Goal: Task Accomplishment & Management: Use online tool/utility

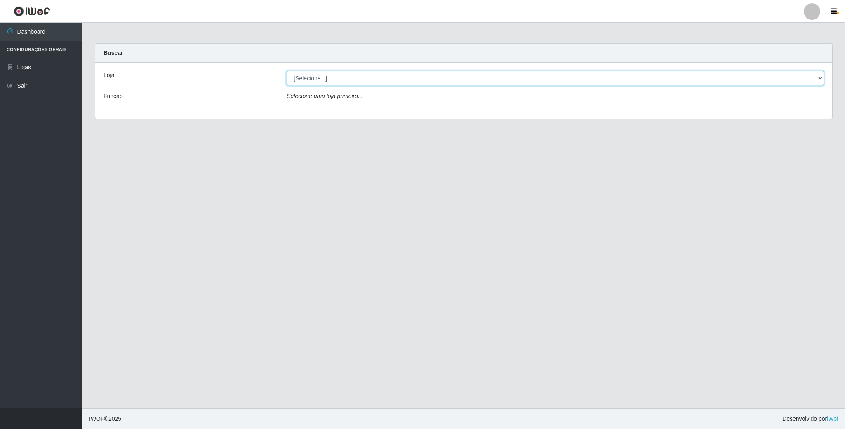
click at [806, 80] on select "[Selecione...] SuperFácil Atacado - Emaús" at bounding box center [555, 78] width 537 height 14
select select "407"
click at [287, 71] on select "[Selecione...] SuperFácil Atacado - Emaús" at bounding box center [555, 78] width 537 height 14
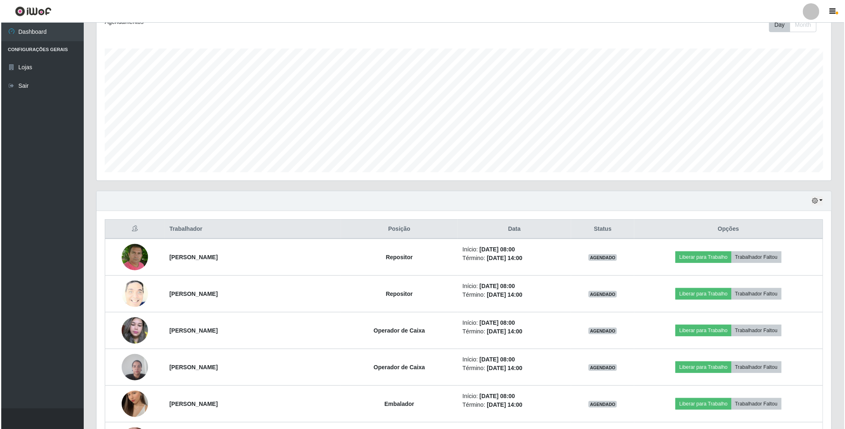
scroll to position [124, 0]
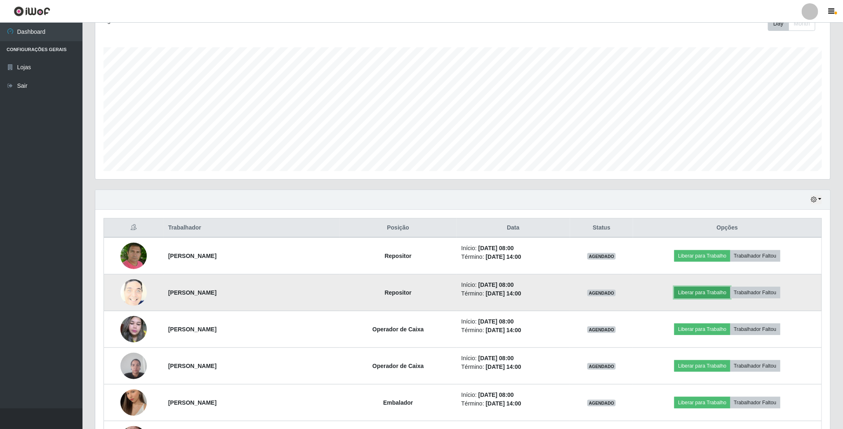
click at [707, 295] on button "Liberar para Trabalho" at bounding box center [702, 293] width 56 height 12
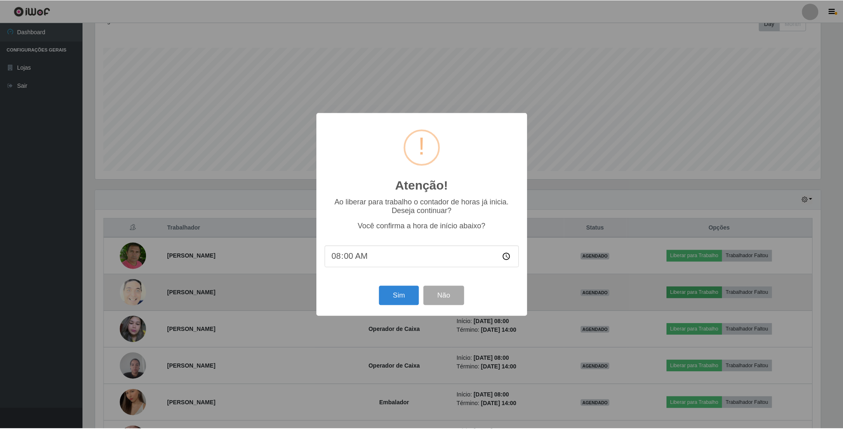
scroll to position [172, 727]
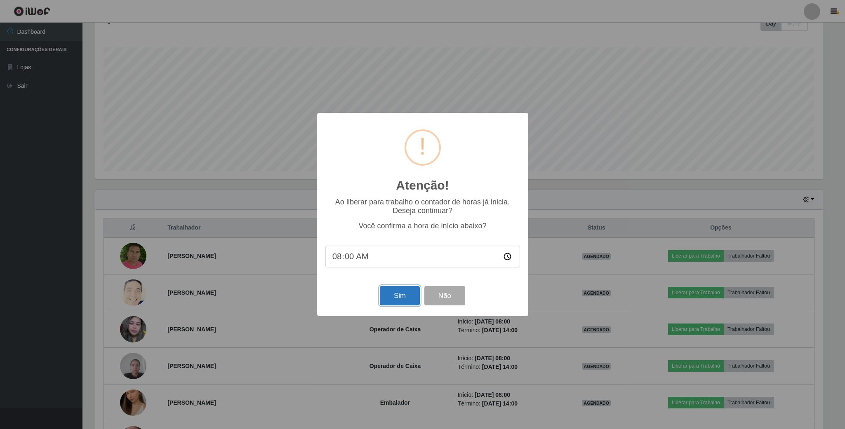
click at [410, 301] on button "Sim" at bounding box center [400, 295] width 40 height 19
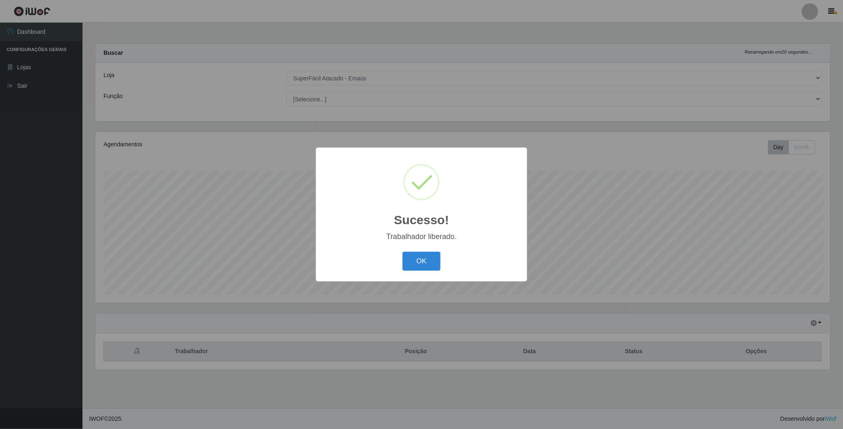
scroll to position [172, 736]
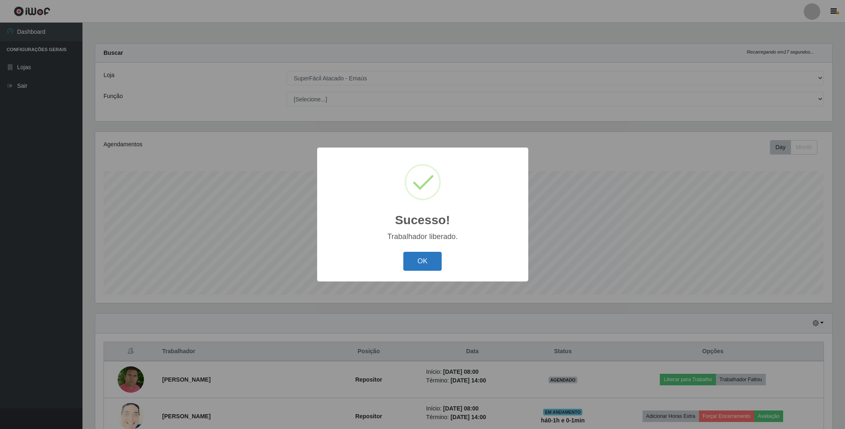
click at [430, 252] on button "OK" at bounding box center [422, 261] width 38 height 19
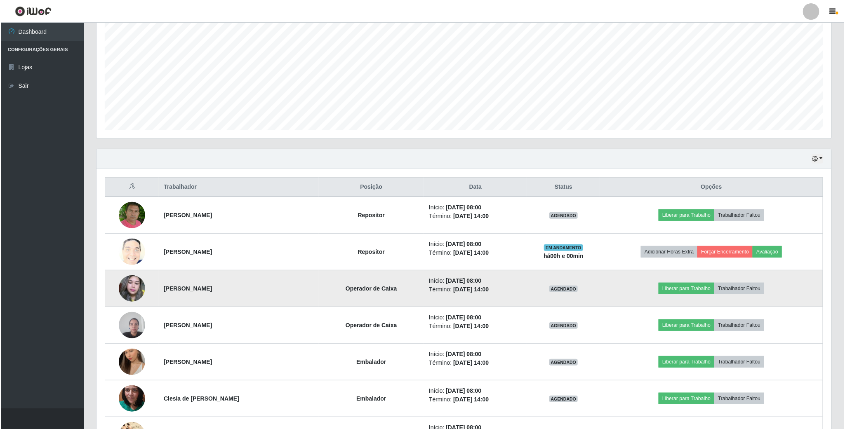
scroll to position [186, 0]
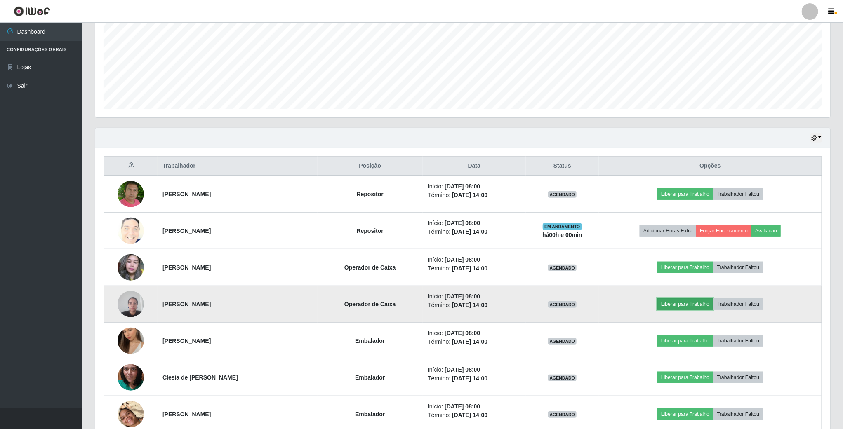
click at [688, 309] on button "Liberar para Trabalho" at bounding box center [685, 304] width 56 height 12
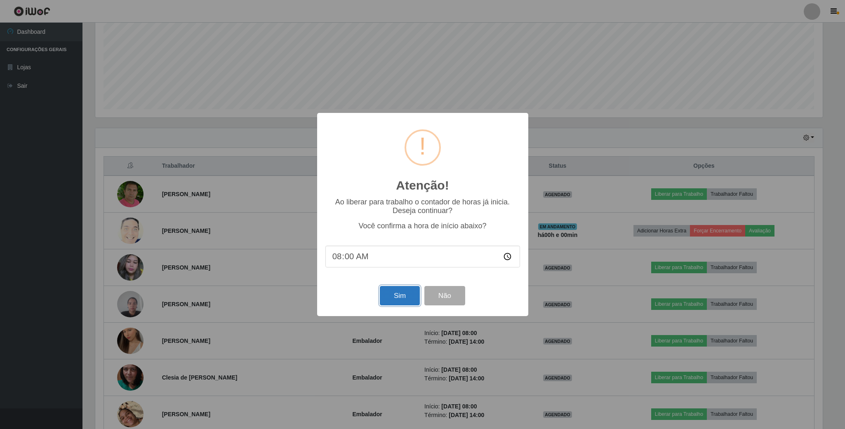
click at [402, 297] on button "Sim" at bounding box center [400, 295] width 40 height 19
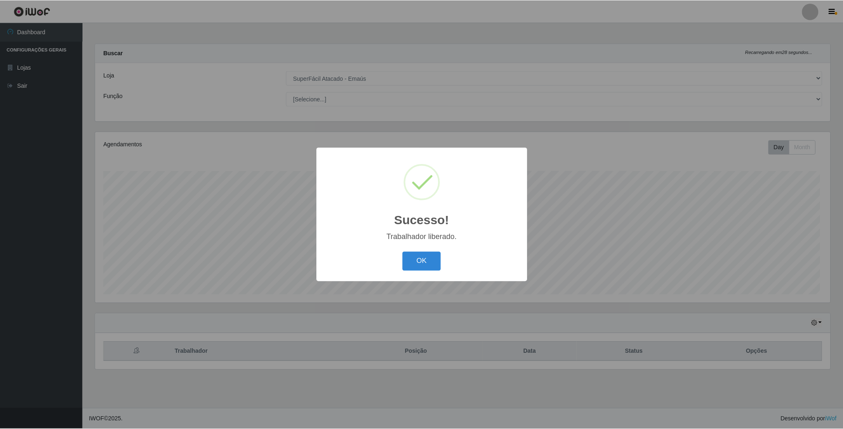
scroll to position [172, 736]
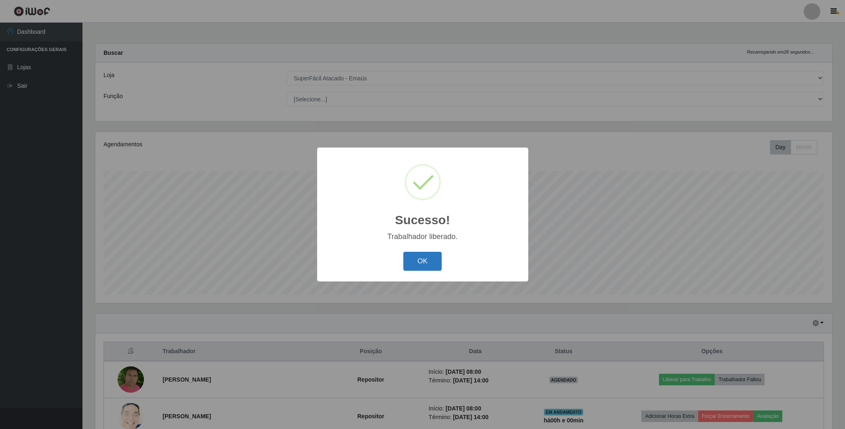
click at [425, 256] on button "OK" at bounding box center [422, 261] width 38 height 19
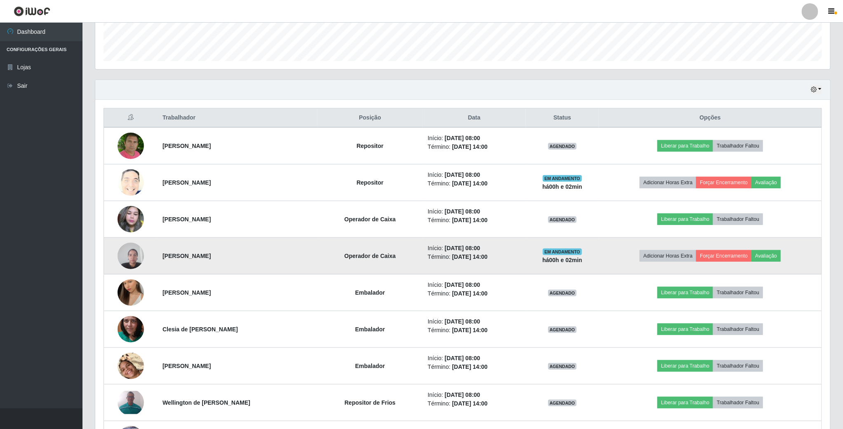
scroll to position [247, 0]
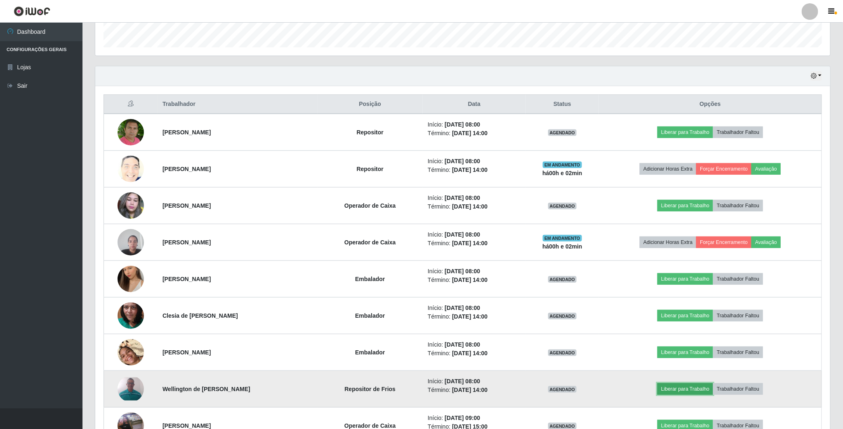
click at [704, 391] on button "Liberar para Trabalho" at bounding box center [685, 389] width 56 height 12
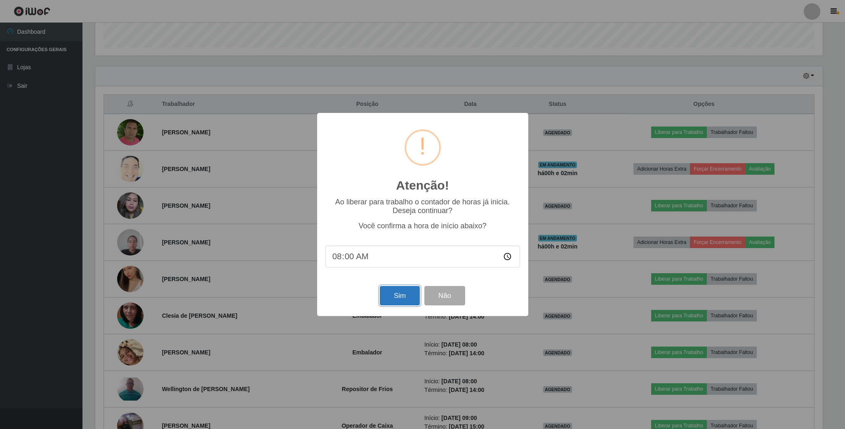
click at [398, 301] on button "Sim" at bounding box center [400, 295] width 40 height 19
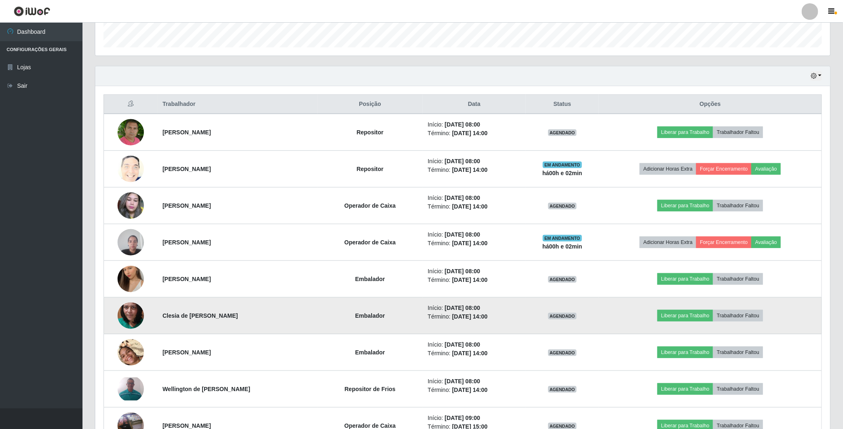
scroll to position [172, 736]
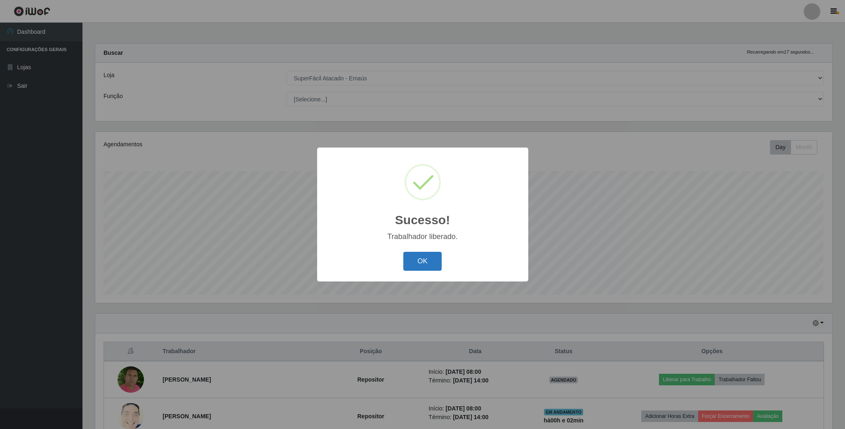
click at [430, 260] on button "OK" at bounding box center [422, 261] width 38 height 19
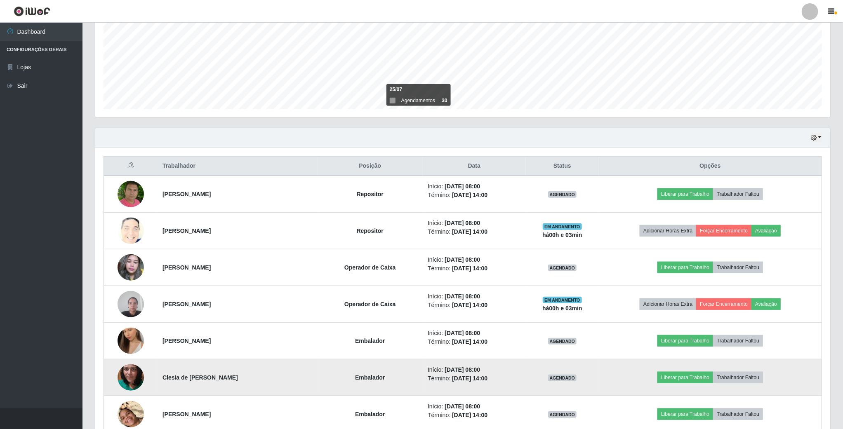
scroll to position [247, 0]
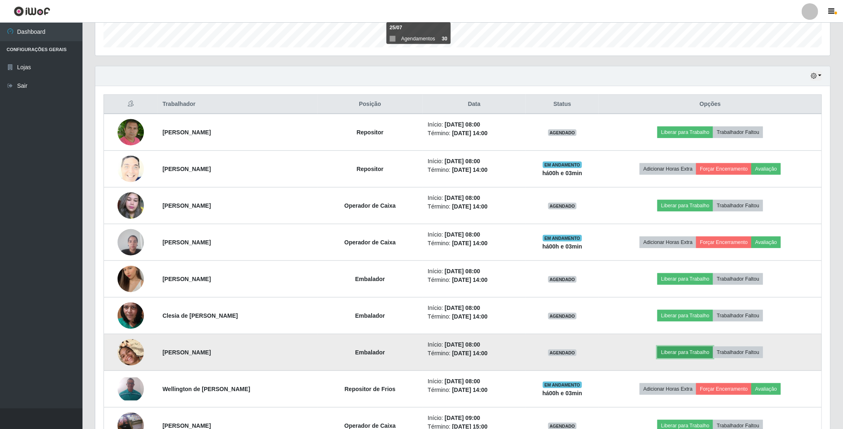
click at [691, 356] on button "Liberar para Trabalho" at bounding box center [685, 353] width 56 height 12
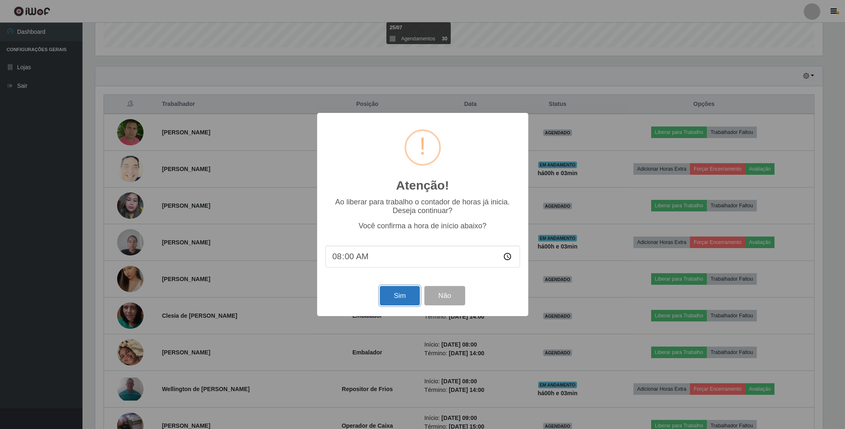
click at [402, 292] on button "Sim" at bounding box center [400, 295] width 40 height 19
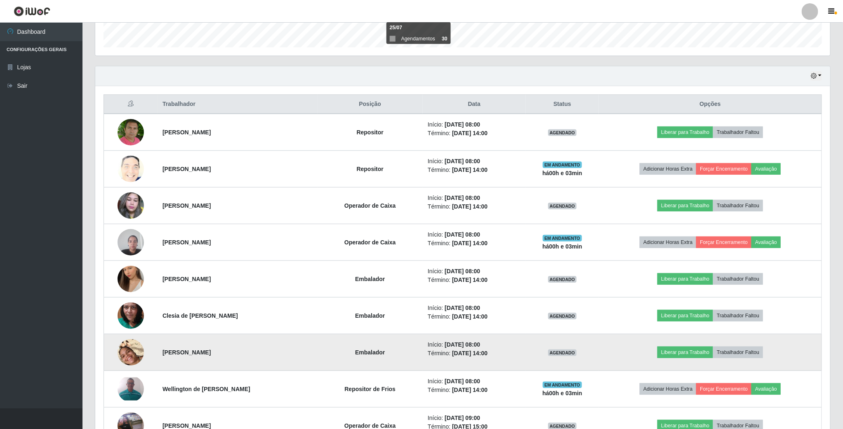
scroll to position [172, 736]
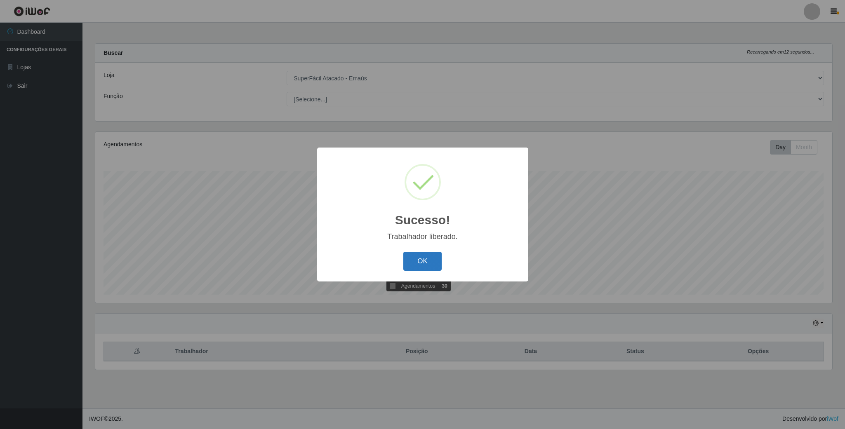
click at [410, 259] on button "OK" at bounding box center [422, 261] width 38 height 19
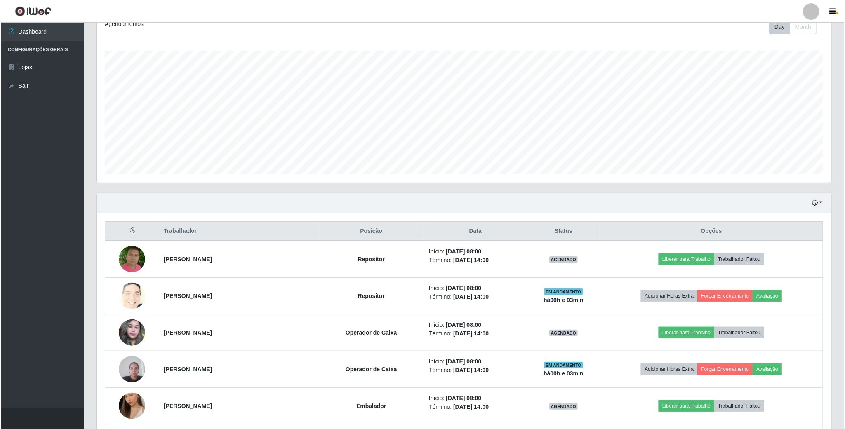
scroll to position [124, 0]
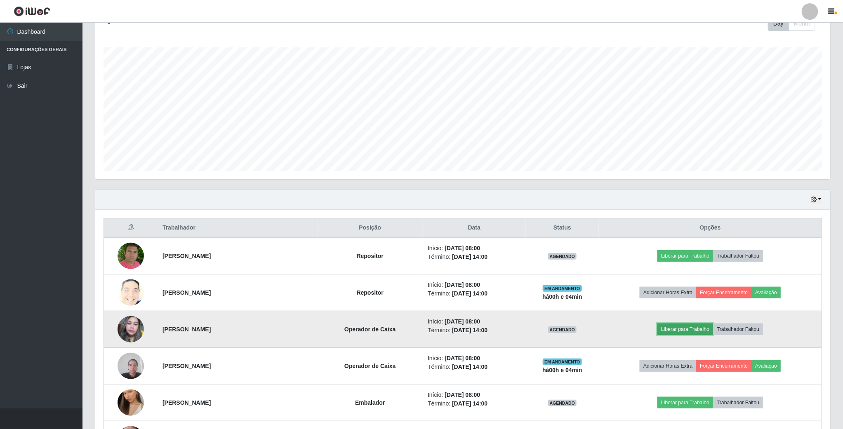
click at [698, 335] on button "Liberar para Trabalho" at bounding box center [685, 330] width 56 height 12
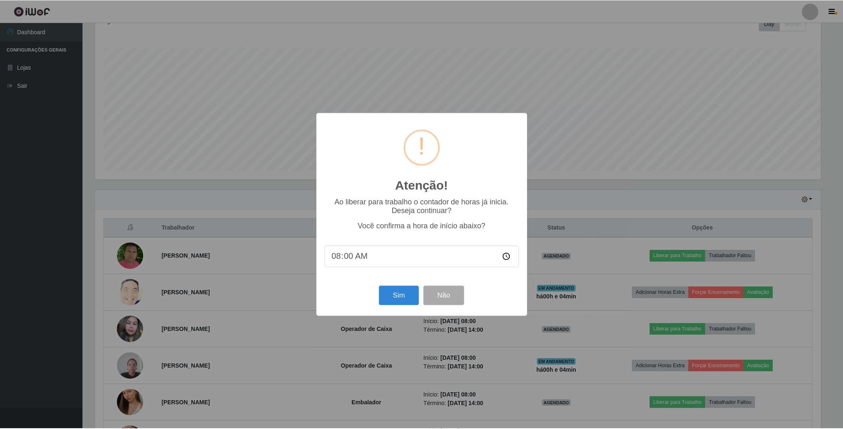
scroll to position [172, 727]
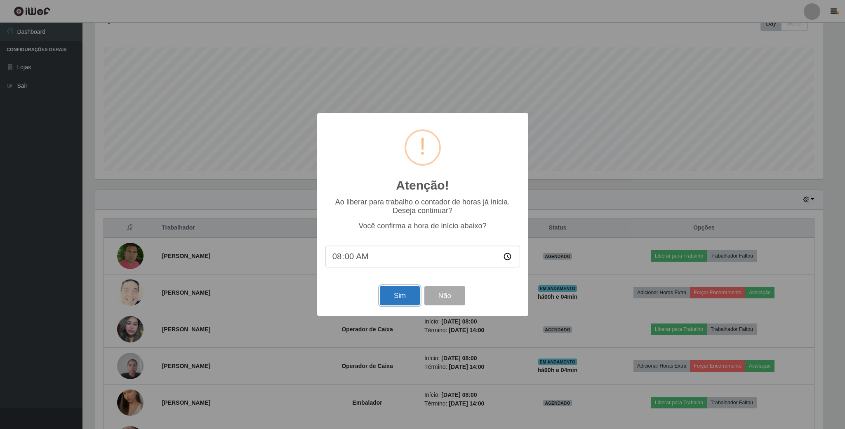
click at [404, 294] on button "Sim" at bounding box center [400, 295] width 40 height 19
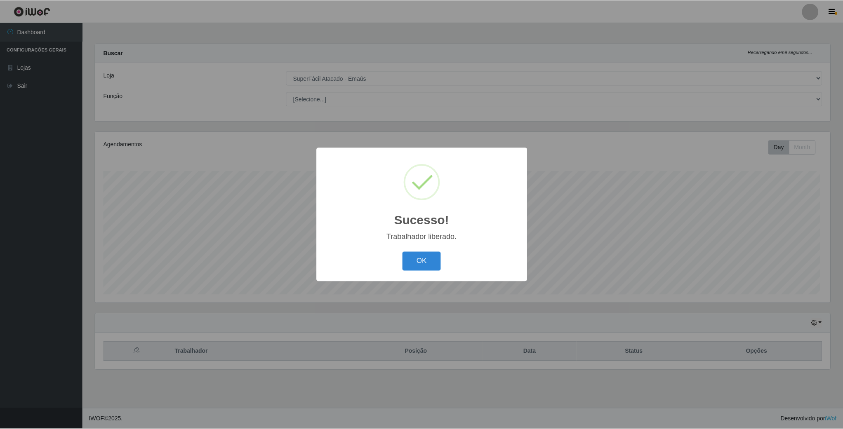
scroll to position [172, 736]
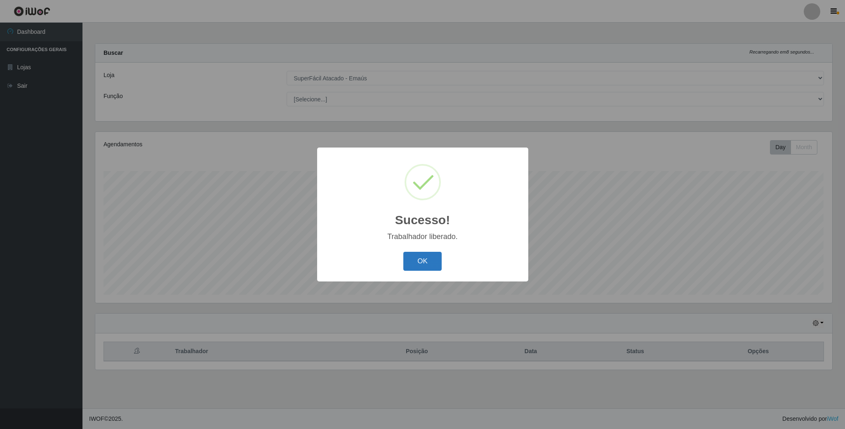
click at [422, 255] on button "OK" at bounding box center [422, 261] width 38 height 19
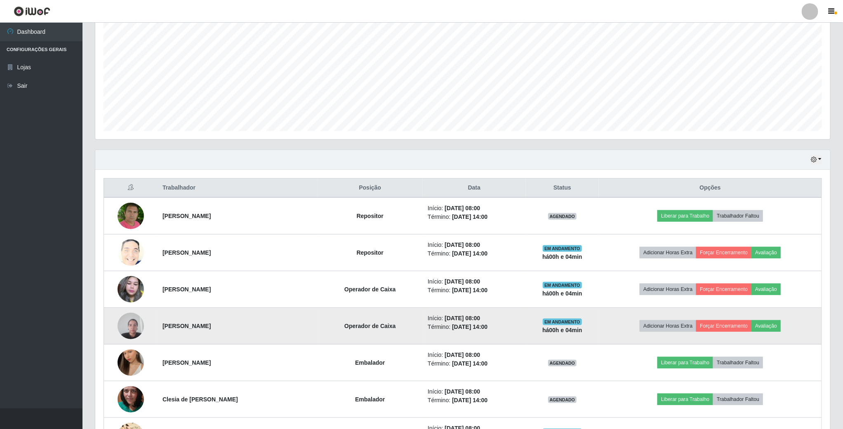
scroll to position [186, 0]
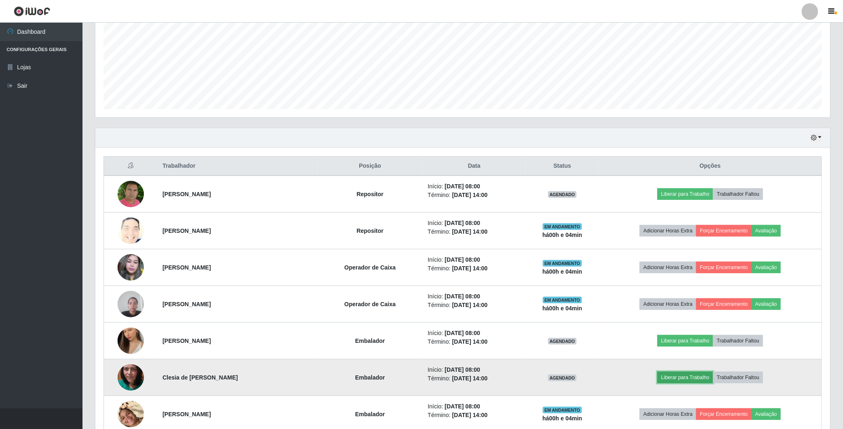
click at [678, 378] on button "Liberar para Trabalho" at bounding box center [685, 378] width 56 height 12
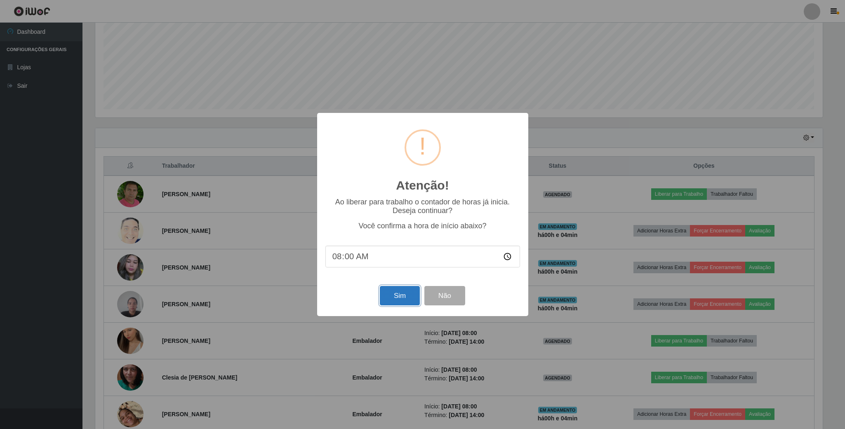
click at [392, 294] on button "Sim" at bounding box center [400, 295] width 40 height 19
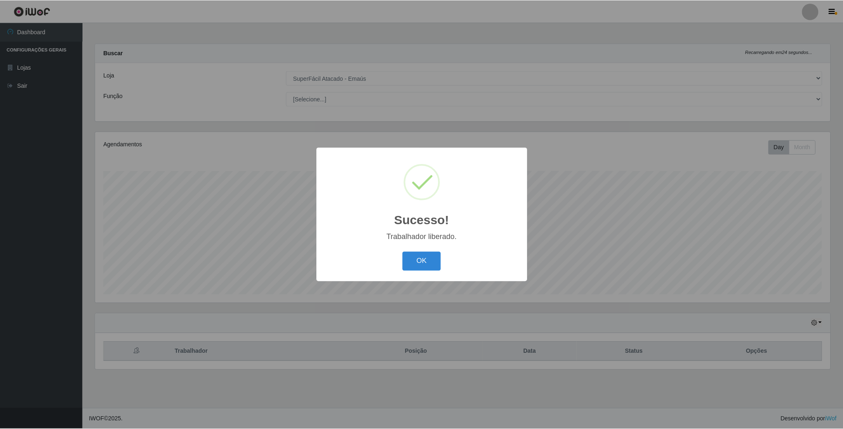
scroll to position [172, 736]
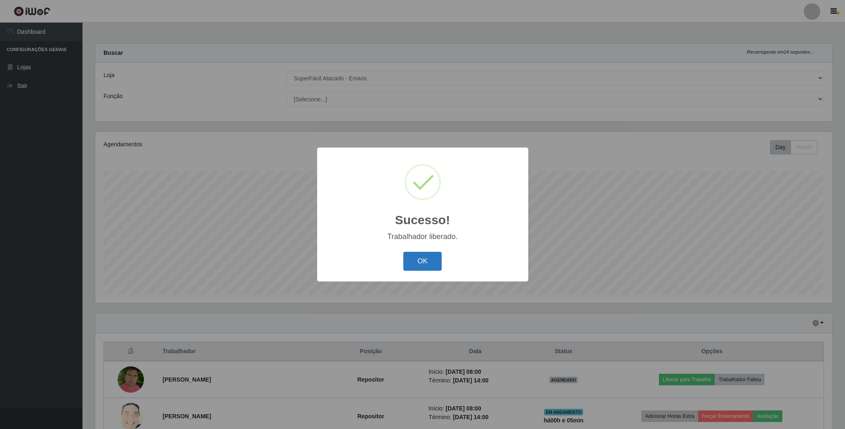
click at [418, 261] on button "OK" at bounding box center [422, 261] width 38 height 19
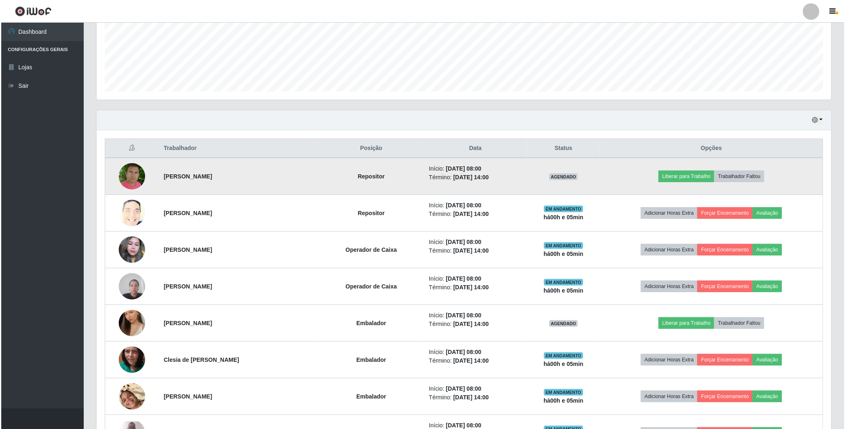
scroll to position [247, 0]
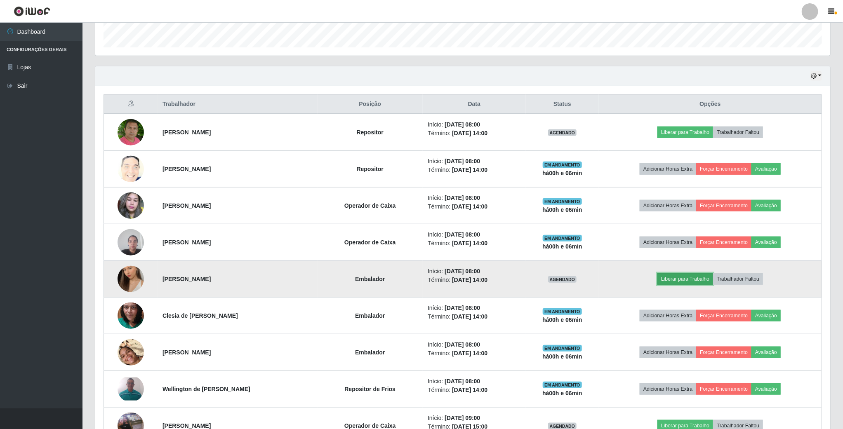
click at [680, 285] on button "Liberar para Trabalho" at bounding box center [685, 279] width 56 height 12
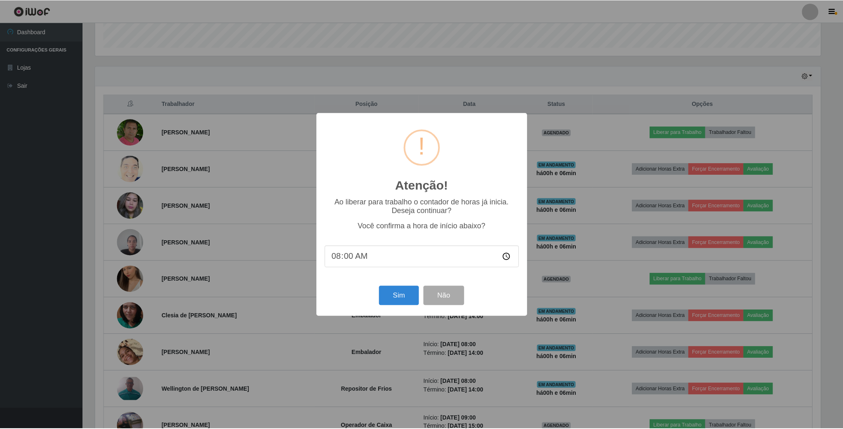
scroll to position [172, 727]
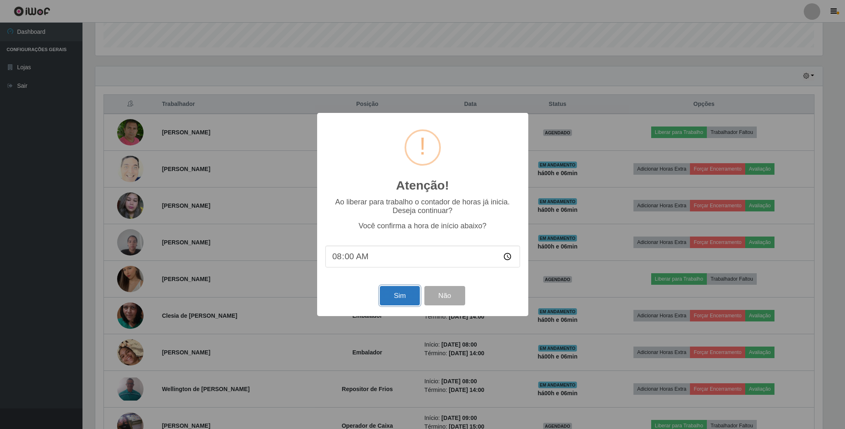
click at [400, 297] on button "Sim" at bounding box center [400, 295] width 40 height 19
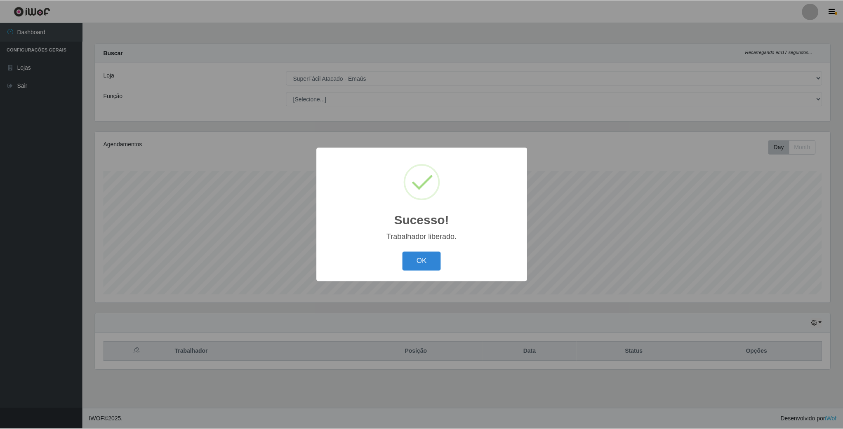
scroll to position [172, 736]
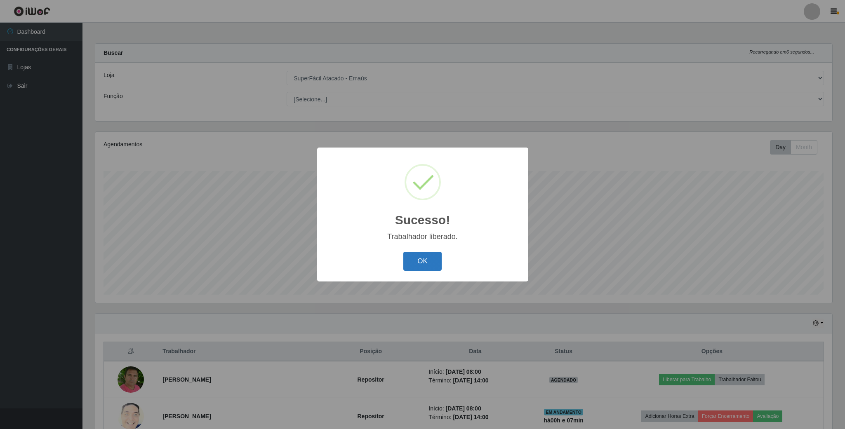
click at [432, 266] on button "OK" at bounding box center [422, 261] width 38 height 19
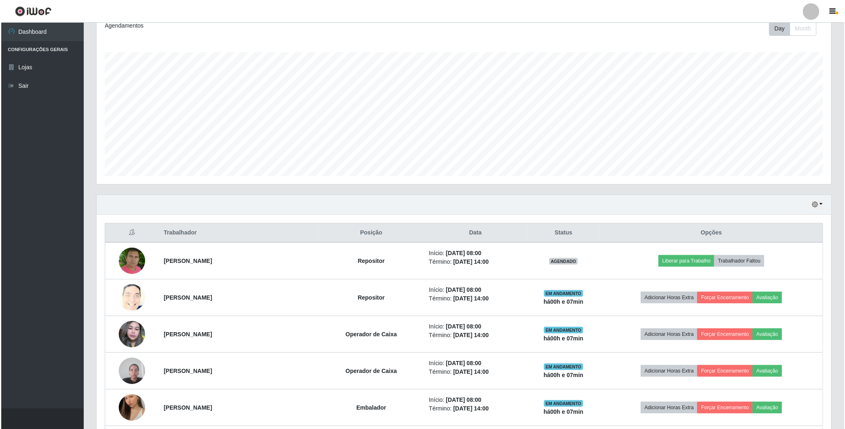
scroll to position [124, 0]
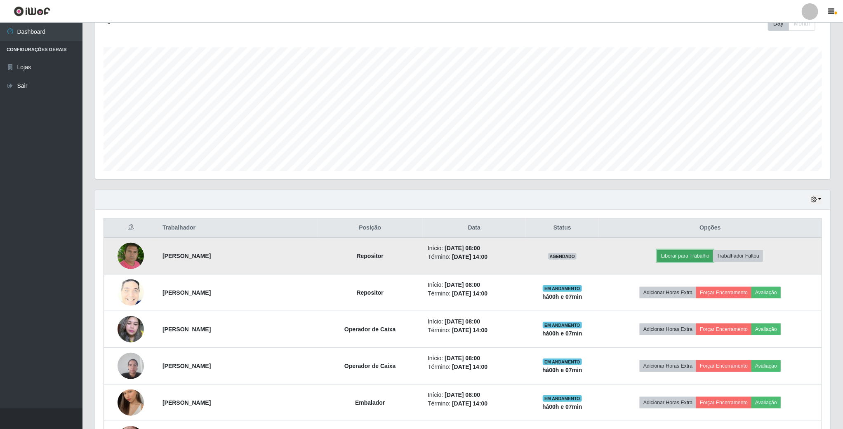
click at [705, 262] on button "Liberar para Trabalho" at bounding box center [685, 256] width 56 height 12
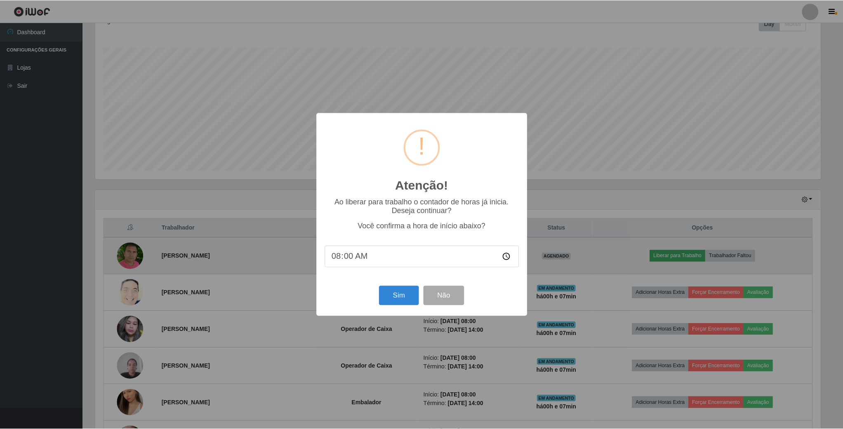
scroll to position [172, 727]
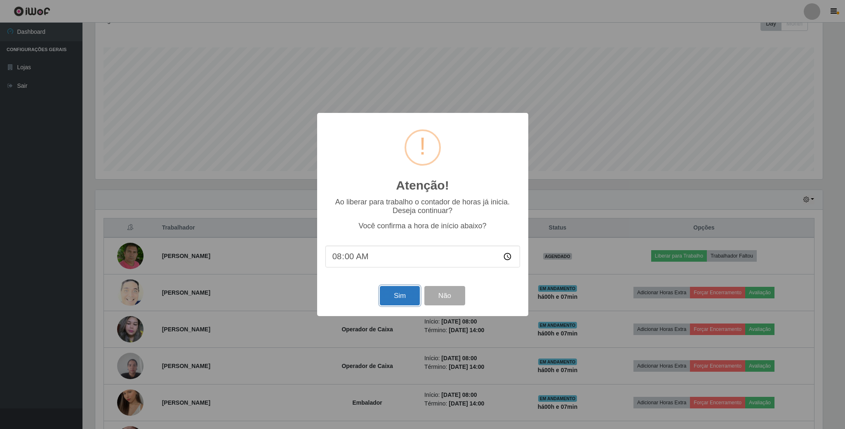
click at [401, 297] on button "Sim" at bounding box center [400, 295] width 40 height 19
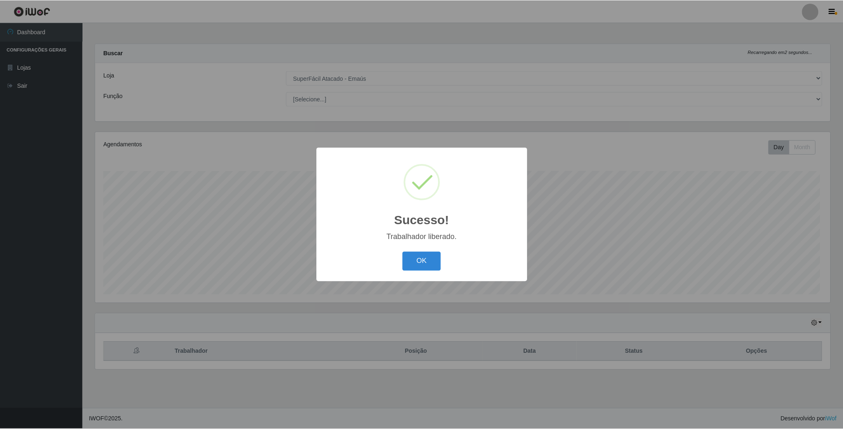
scroll to position [172, 736]
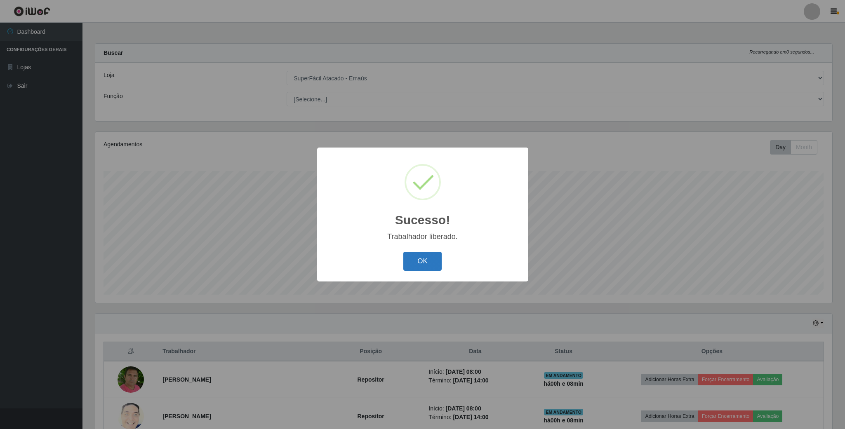
click at [430, 264] on button "OK" at bounding box center [422, 261] width 38 height 19
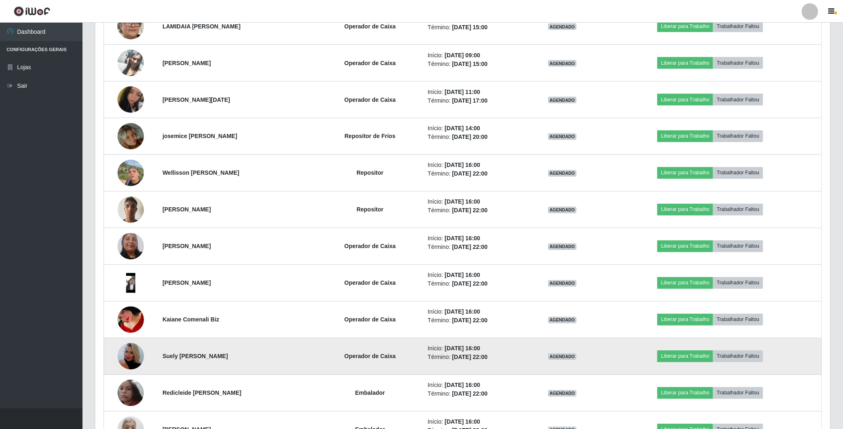
scroll to position [742, 0]
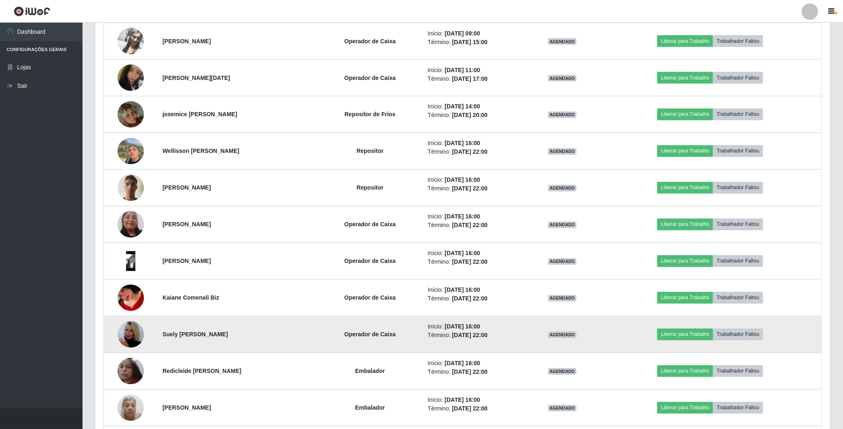
click at [129, 344] on img at bounding box center [130, 334] width 26 height 47
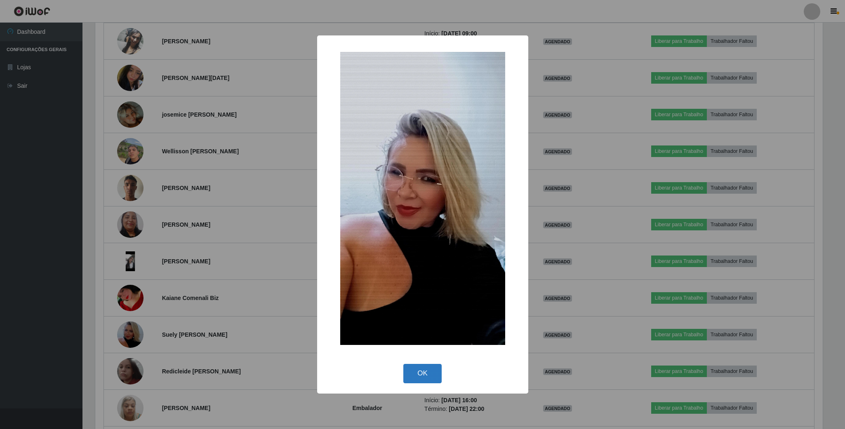
click at [424, 375] on button "OK" at bounding box center [422, 373] width 38 height 19
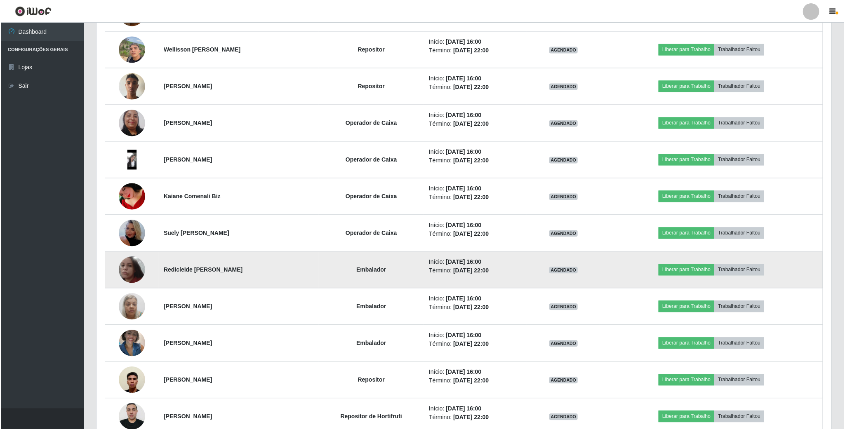
scroll to position [866, 0]
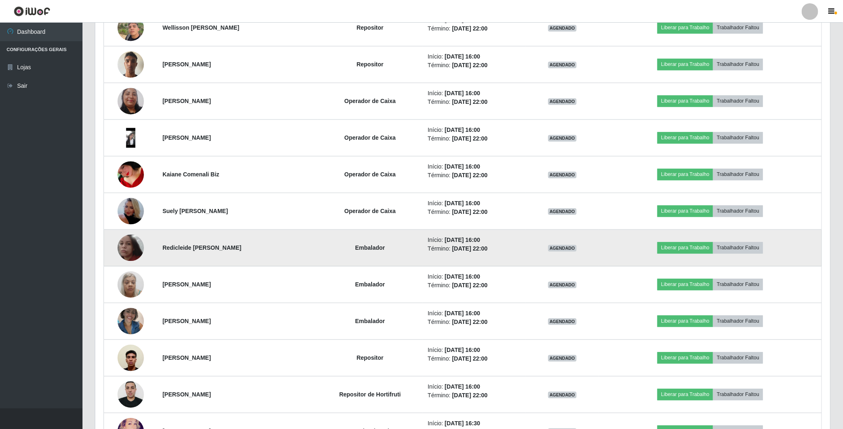
click at [132, 256] on img at bounding box center [130, 248] width 26 height 26
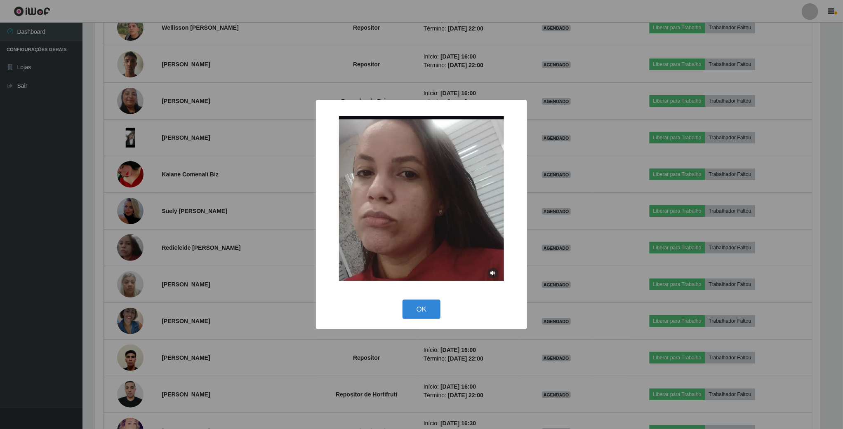
scroll to position [172, 727]
click at [427, 309] on button "OK" at bounding box center [422, 309] width 38 height 19
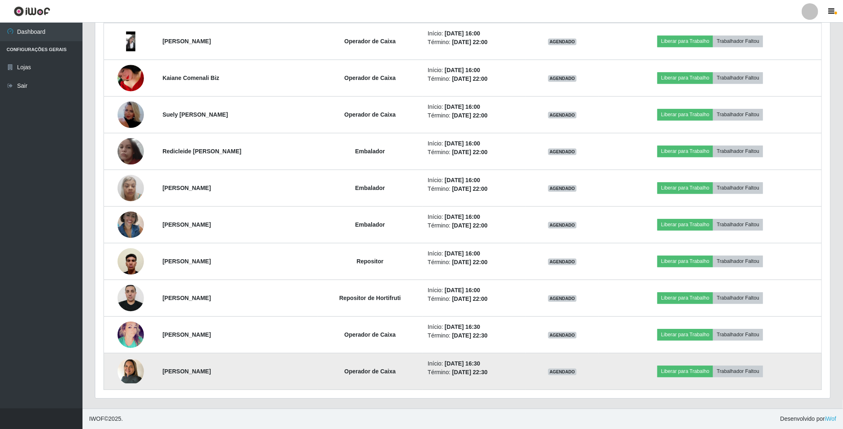
scroll to position [908, 0]
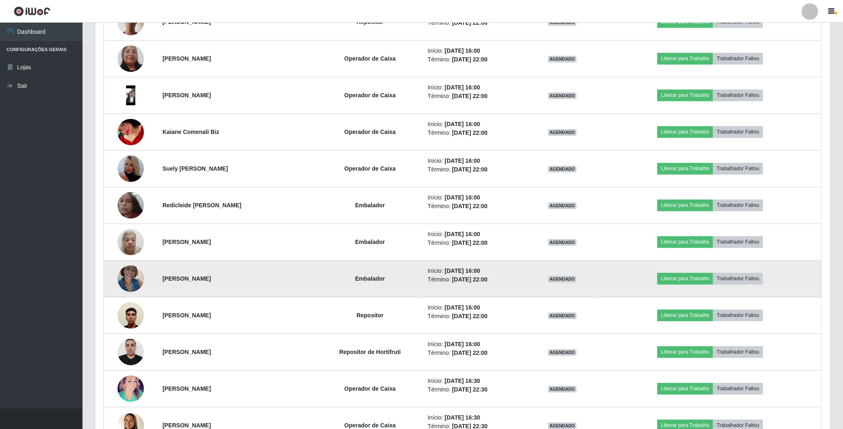
click at [119, 281] on img at bounding box center [130, 278] width 26 height 35
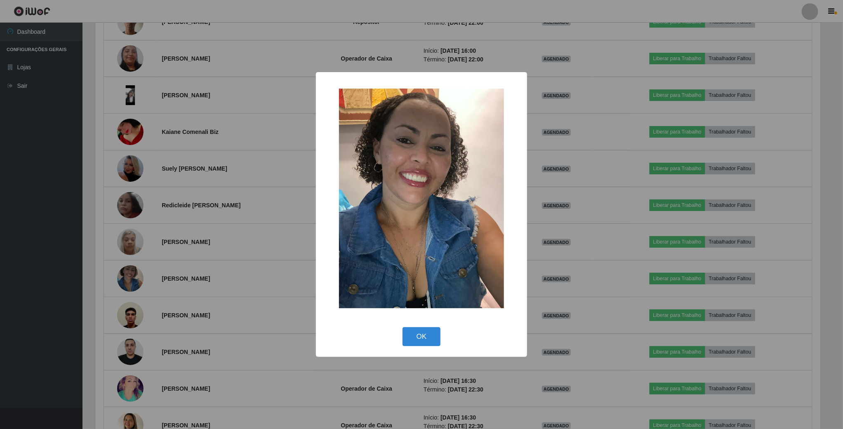
scroll to position [172, 727]
click at [412, 340] on button "OK" at bounding box center [422, 336] width 38 height 19
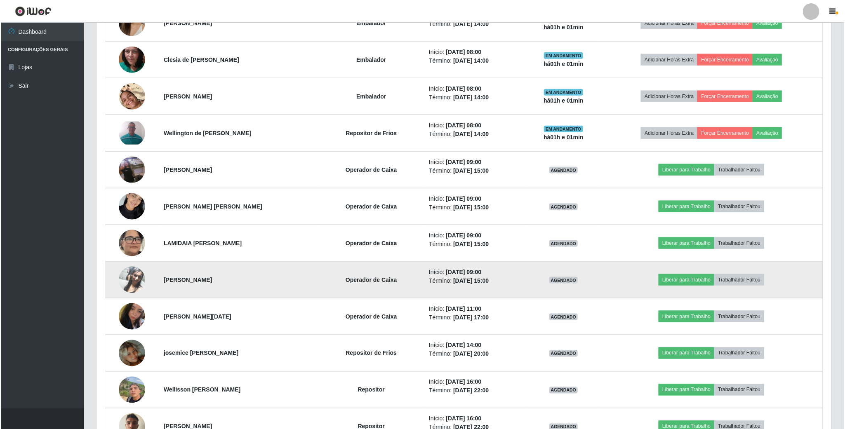
scroll to position [557, 0]
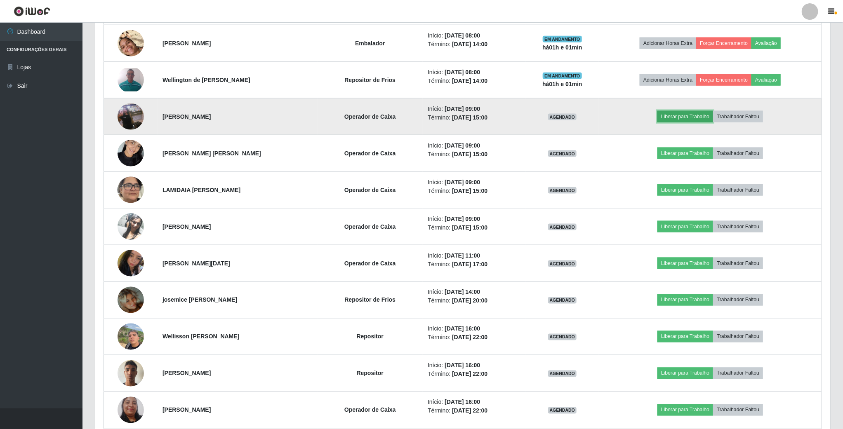
click at [707, 120] on button "Liberar para Trabalho" at bounding box center [685, 117] width 56 height 12
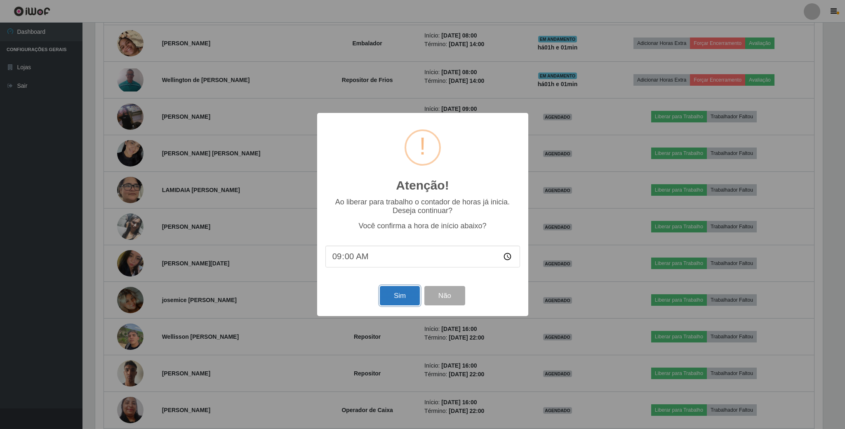
click at [402, 294] on button "Sim" at bounding box center [400, 295] width 40 height 19
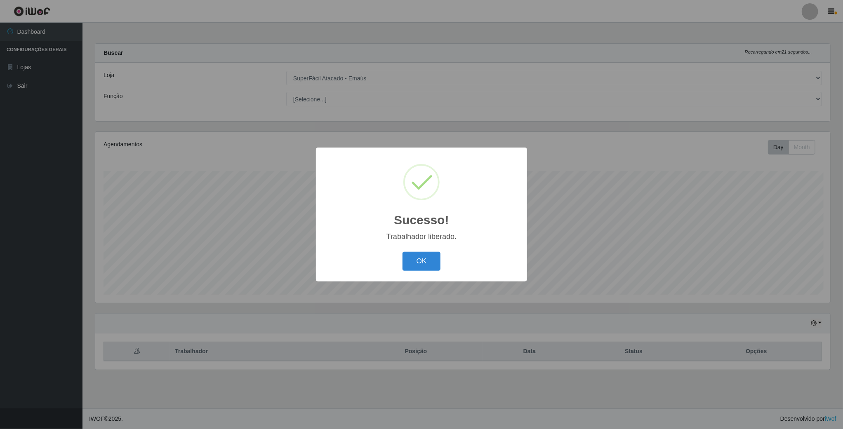
scroll to position [172, 736]
drag, startPoint x: 426, startPoint y: 266, endPoint x: 430, endPoint y: 266, distance: 4.5
click at [427, 266] on button "OK" at bounding box center [422, 261] width 38 height 19
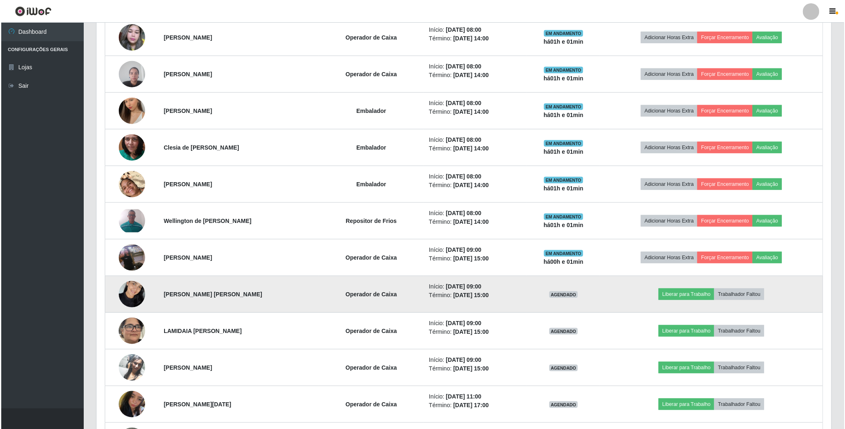
scroll to position [495, 0]
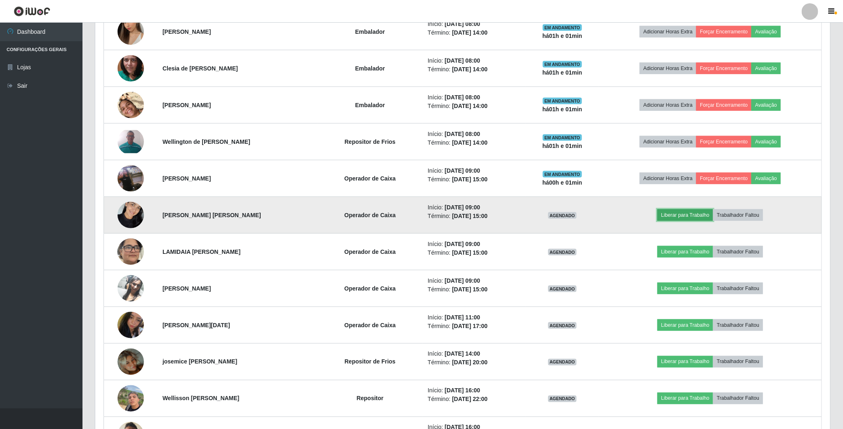
click at [697, 219] on button "Liberar para Trabalho" at bounding box center [685, 215] width 56 height 12
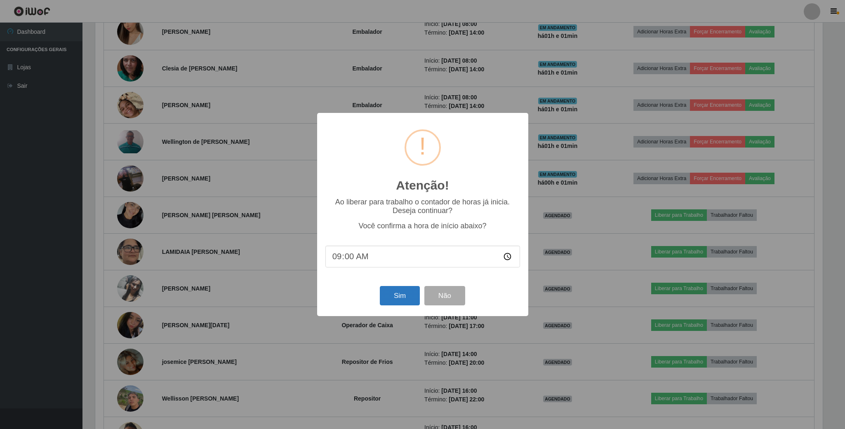
click at [404, 288] on div "Sim Não" at bounding box center [422, 295] width 195 height 23
click at [405, 289] on button "Sim" at bounding box center [400, 295] width 40 height 19
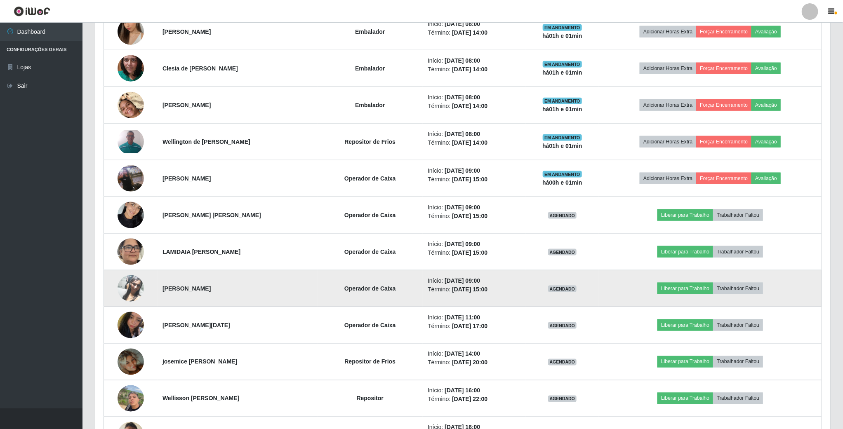
scroll to position [172, 736]
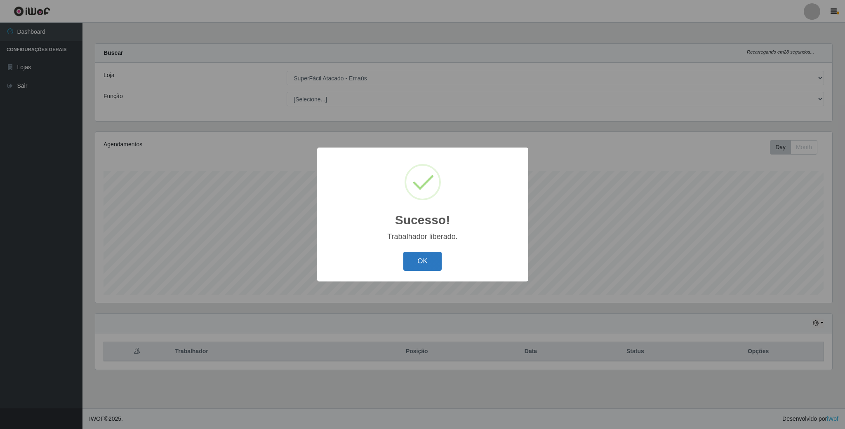
click at [411, 258] on button "OK" at bounding box center [422, 261] width 38 height 19
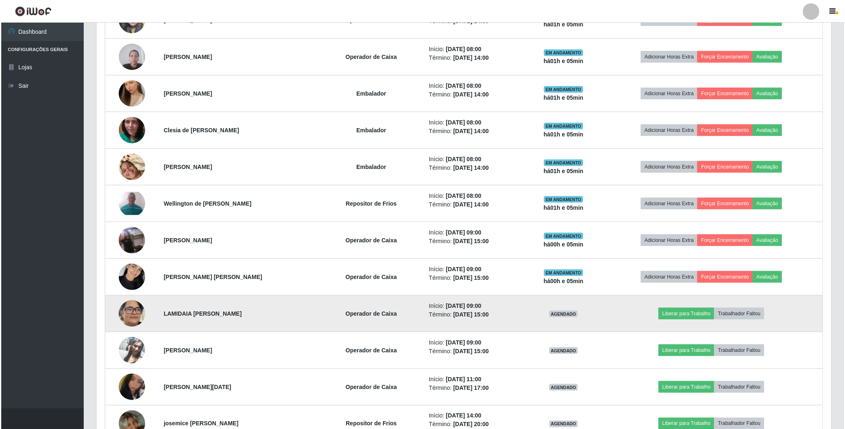
scroll to position [495, 0]
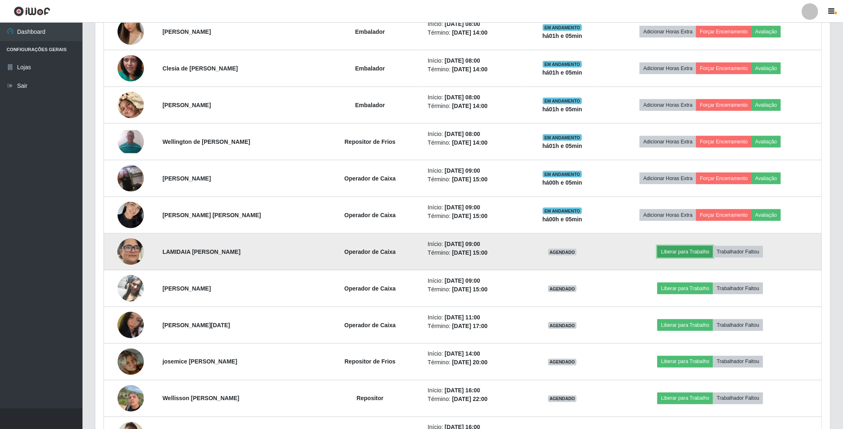
click at [694, 258] on button "Liberar para Trabalho" at bounding box center [685, 252] width 56 height 12
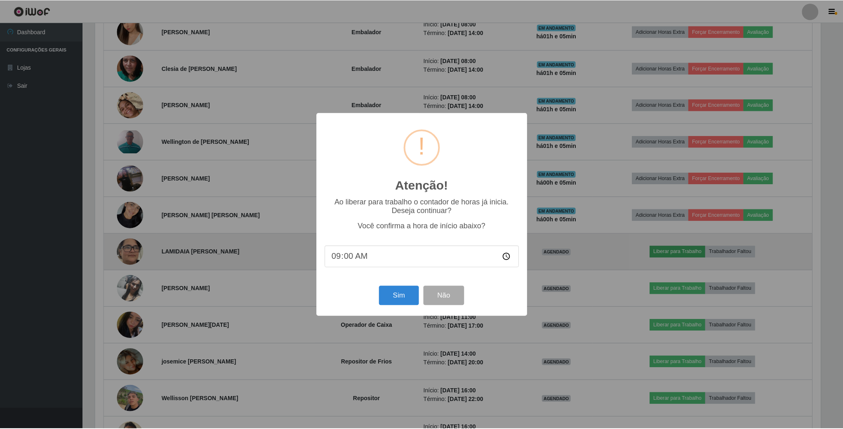
scroll to position [172, 727]
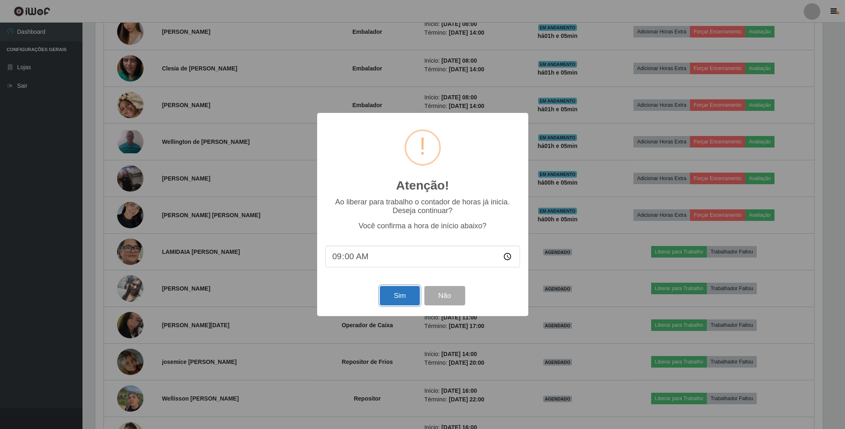
click at [404, 294] on button "Sim" at bounding box center [400, 295] width 40 height 19
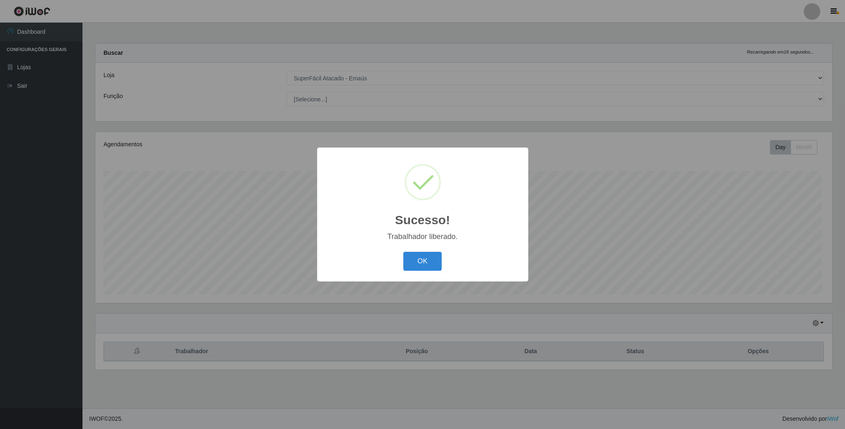
scroll to position [172, 736]
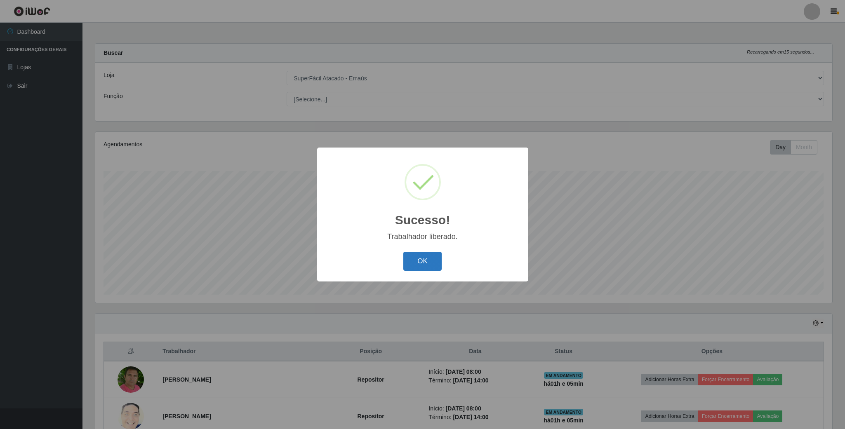
click at [418, 258] on button "OK" at bounding box center [422, 261] width 38 height 19
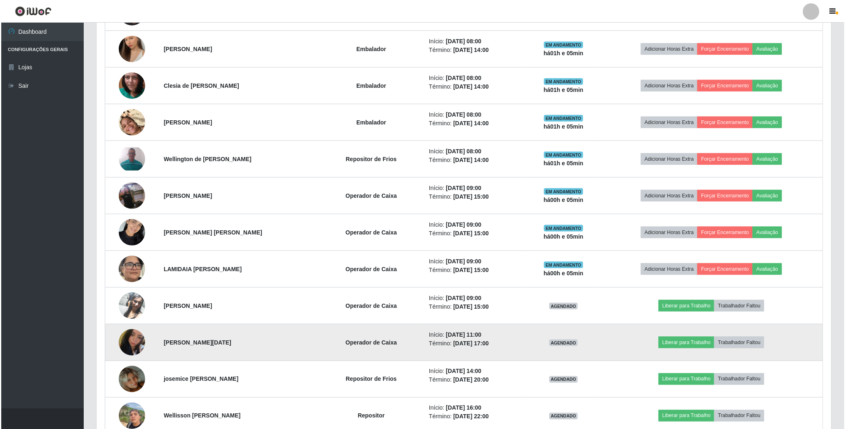
scroll to position [495, 0]
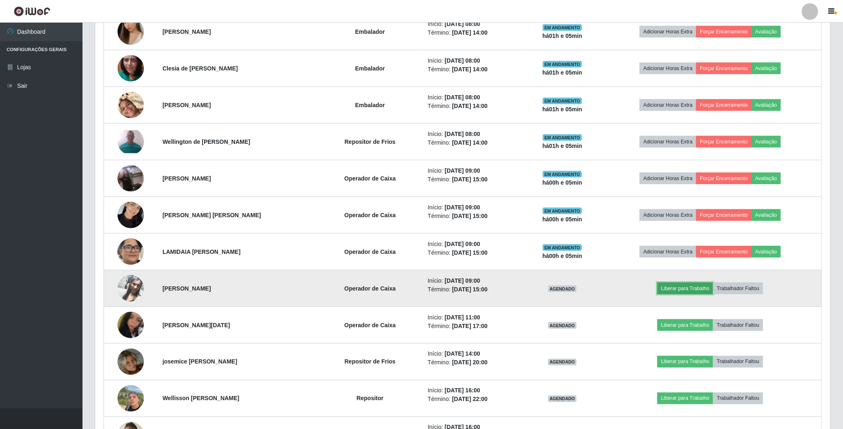
click at [694, 294] on button "Liberar para Trabalho" at bounding box center [685, 289] width 56 height 12
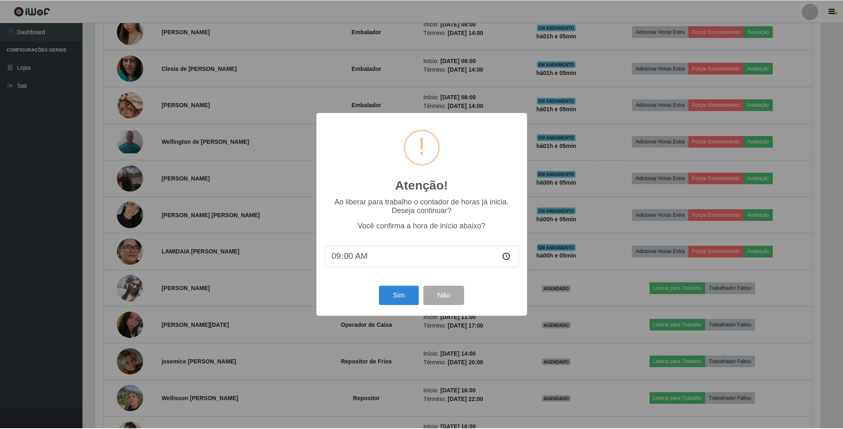
scroll to position [172, 727]
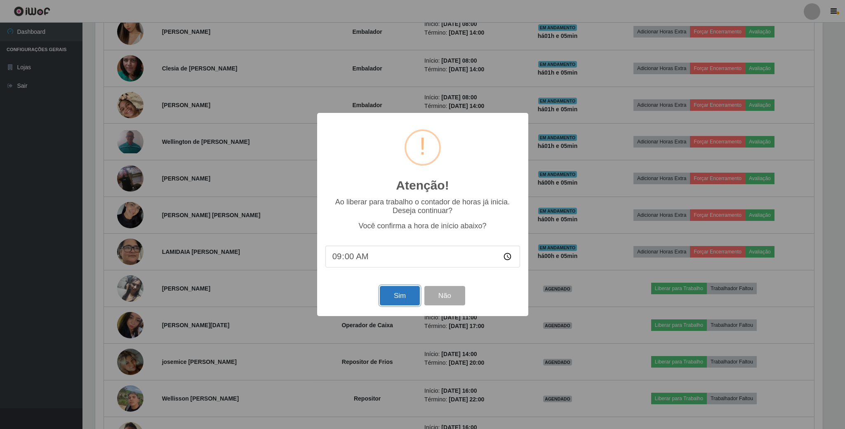
click at [404, 300] on button "Sim" at bounding box center [400, 295] width 40 height 19
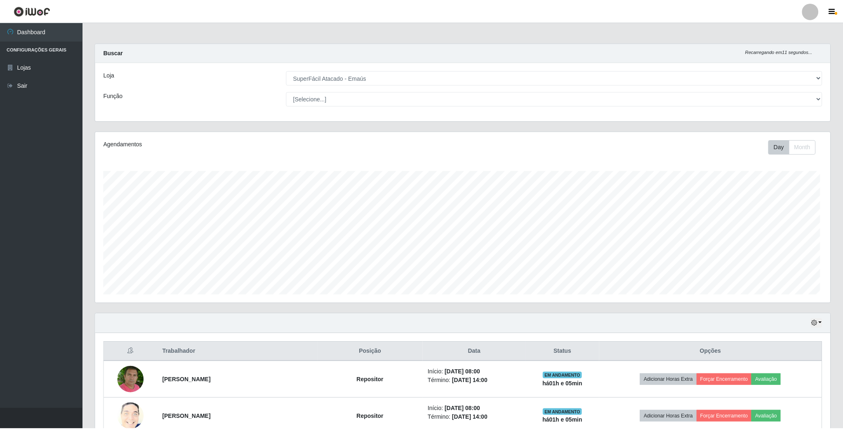
scroll to position [172, 736]
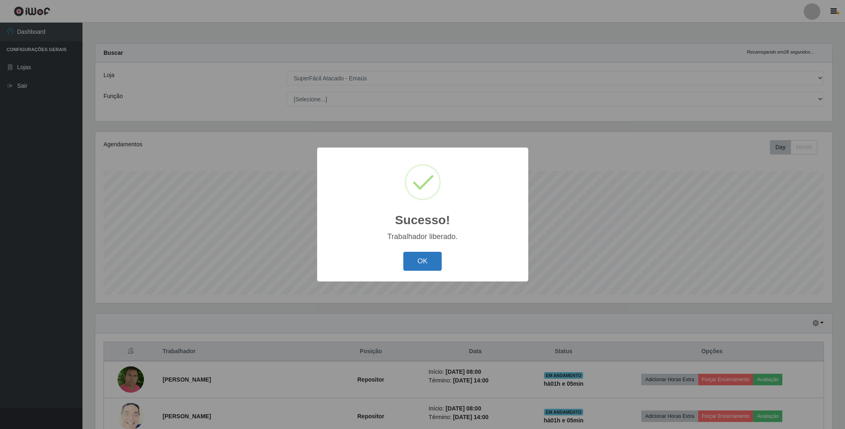
click at [418, 255] on button "OK" at bounding box center [422, 261] width 38 height 19
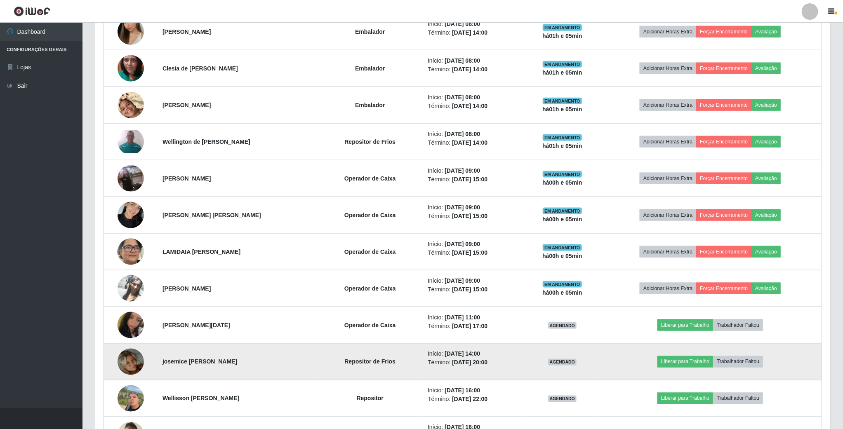
scroll to position [618, 0]
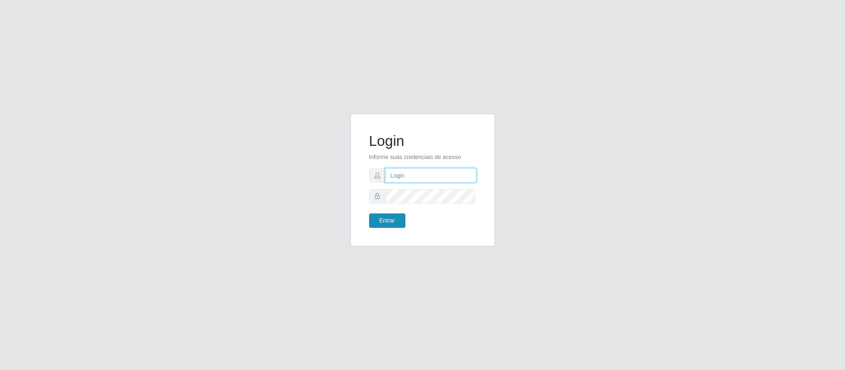
type input "[EMAIL_ADDRESS][DOMAIN_NAME]"
click at [394, 228] on button "Entrar" at bounding box center [387, 221] width 36 height 14
click at [395, 226] on button "Entrar" at bounding box center [387, 221] width 36 height 14
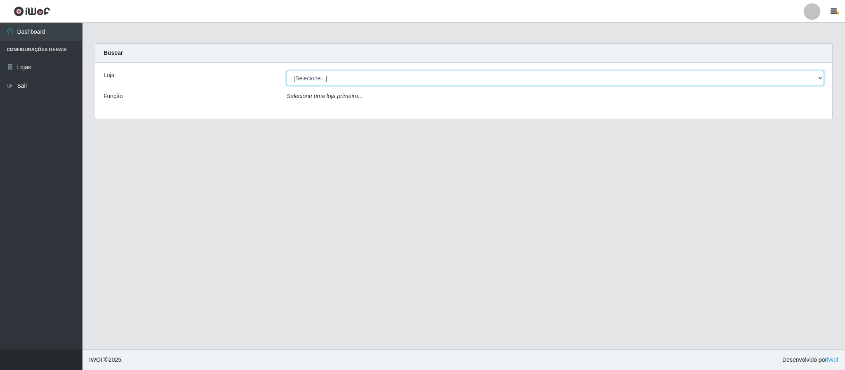
click at [813, 82] on select "[Selecione...] SuperFácil Atacado - Emaús" at bounding box center [555, 78] width 537 height 14
select select "407"
click at [287, 71] on select "[Selecione...] SuperFácil Atacado - Emaús" at bounding box center [555, 78] width 537 height 14
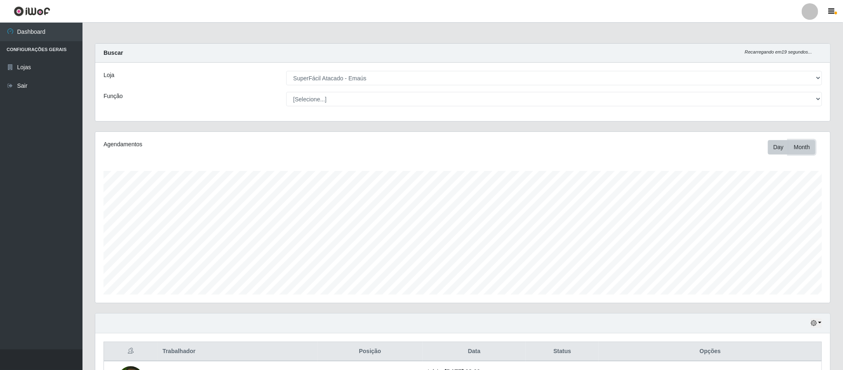
click at [800, 152] on button "Month" at bounding box center [801, 147] width 27 height 14
